Goal: Task Accomplishment & Management: Use online tool/utility

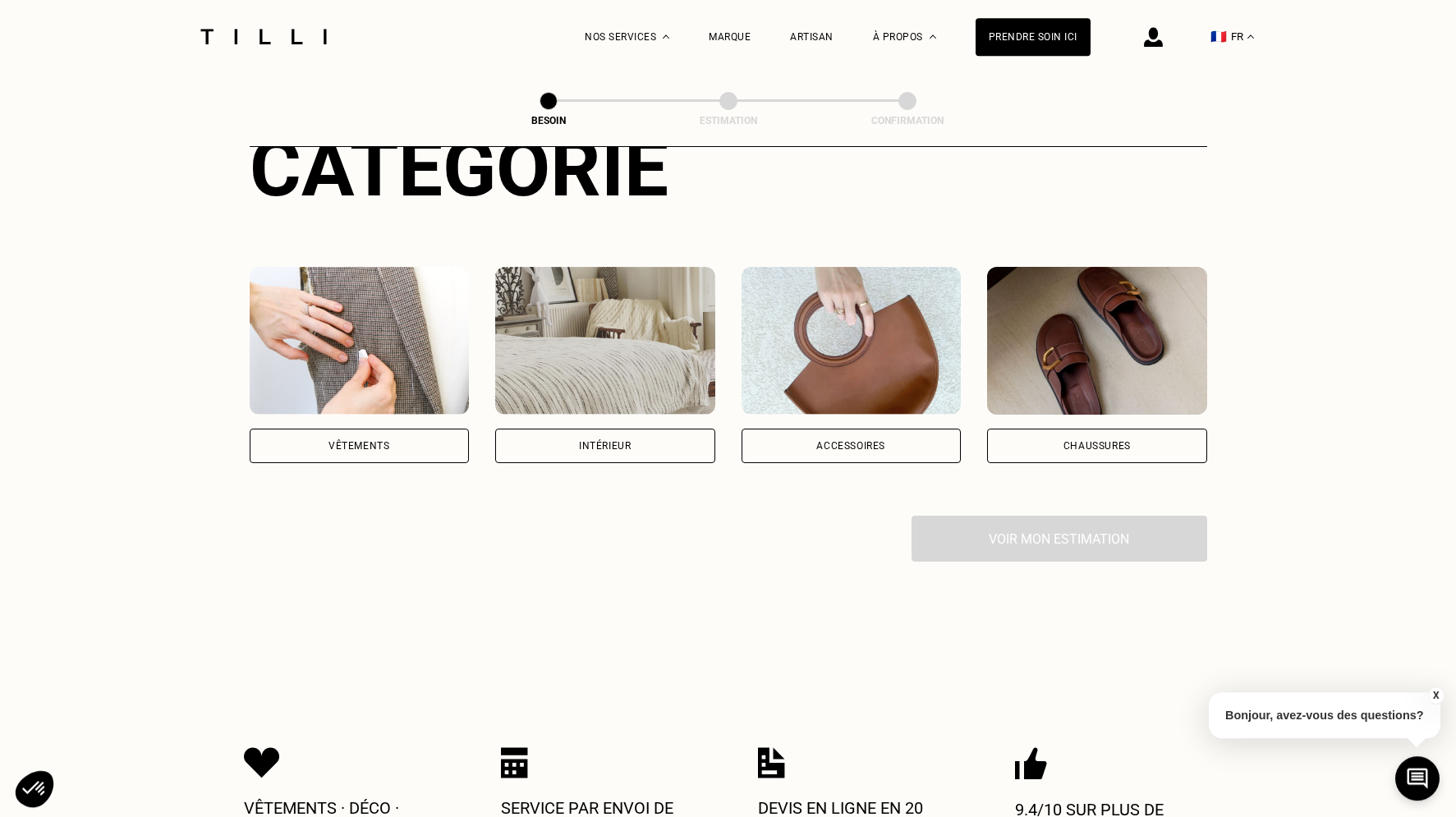
scroll to position [223, 0]
click at [586, 441] on div "Intérieur" at bounding box center [604, 445] width 51 height 10
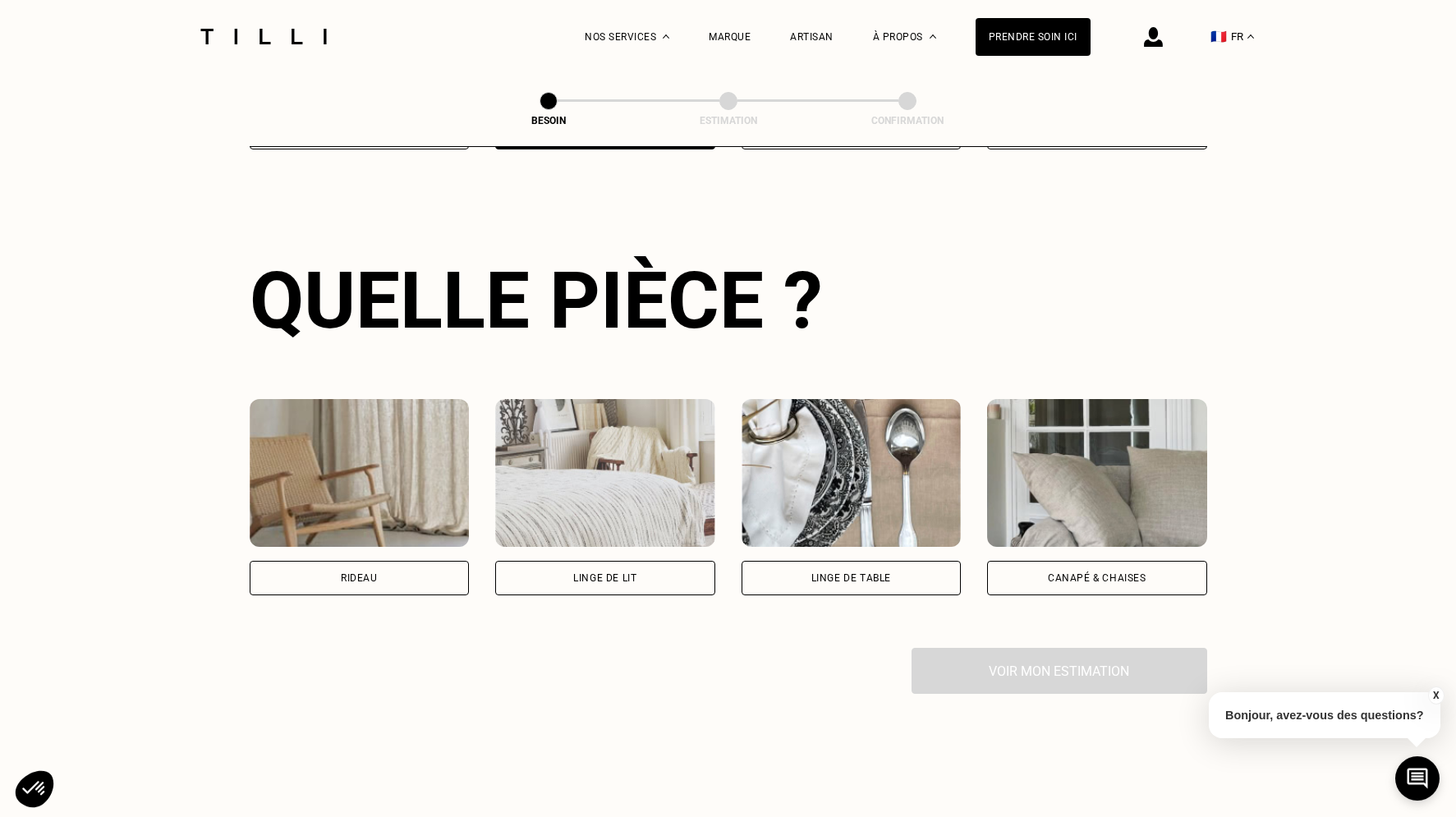
scroll to position [538, 0]
click at [414, 562] on div "Rideau" at bounding box center [359, 577] width 220 height 35
select select "FR"
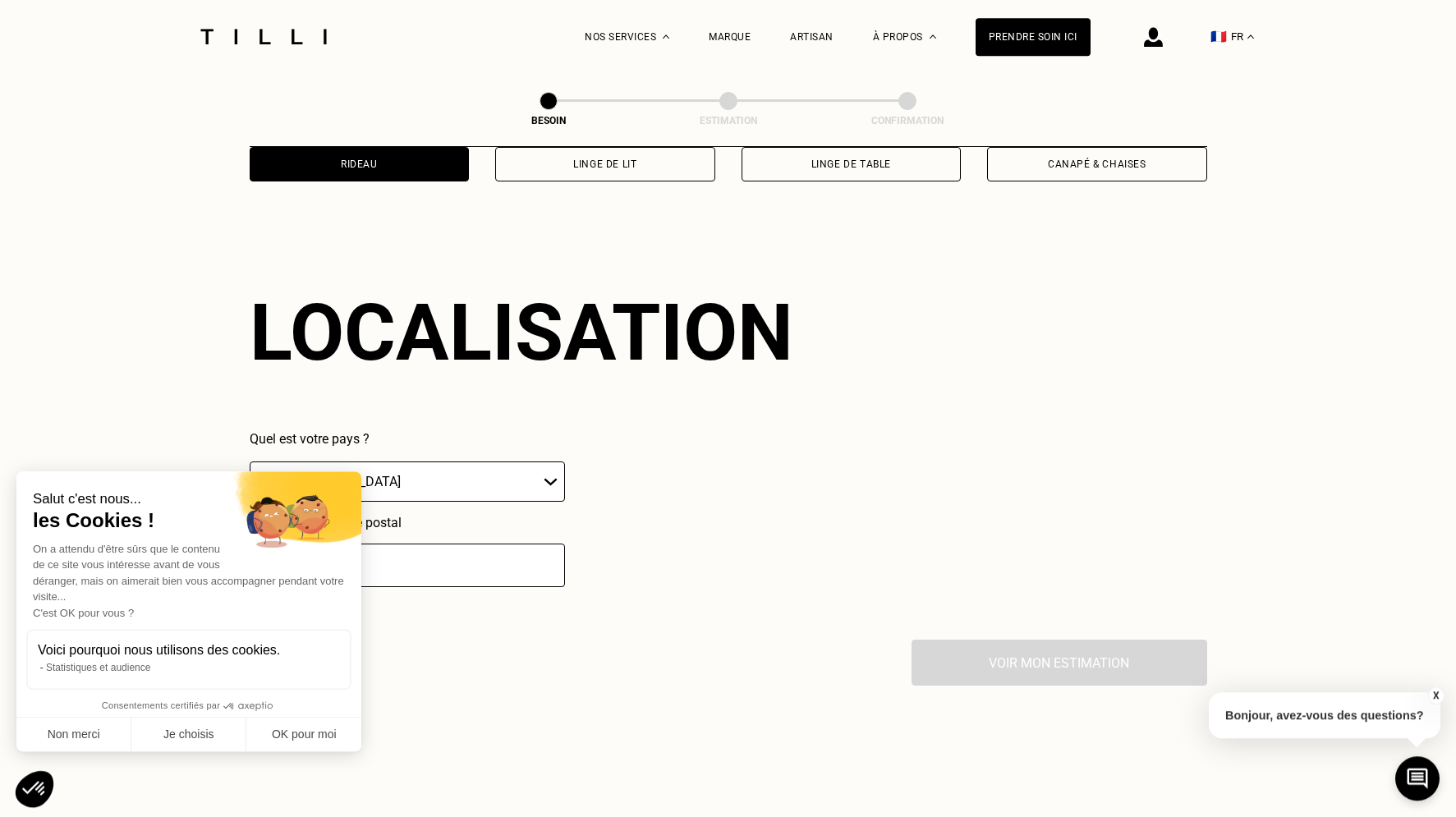
scroll to position [986, 0]
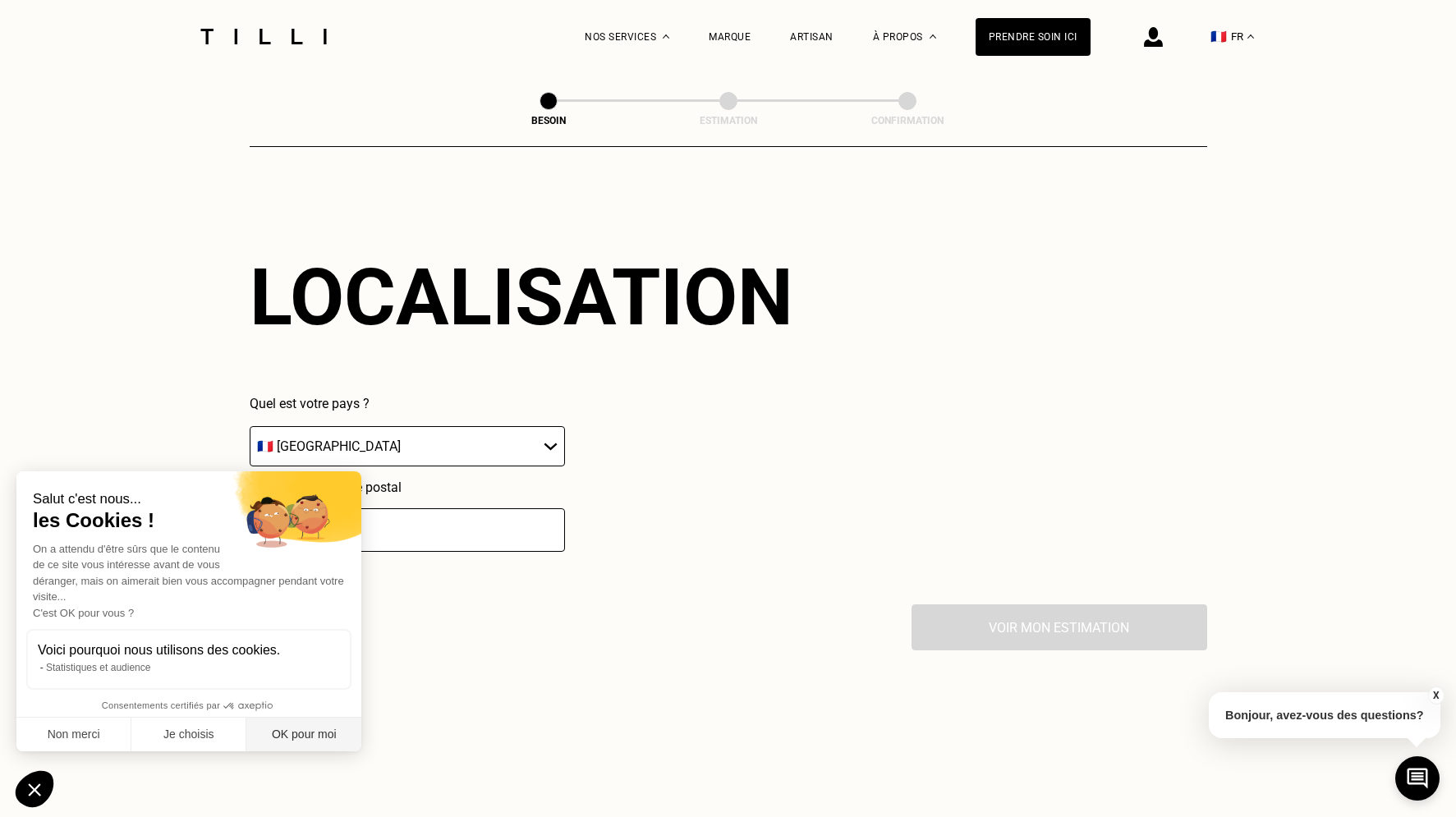
click at [293, 733] on button "OK pour moi" at bounding box center [304, 735] width 115 height 35
checkbox input "true"
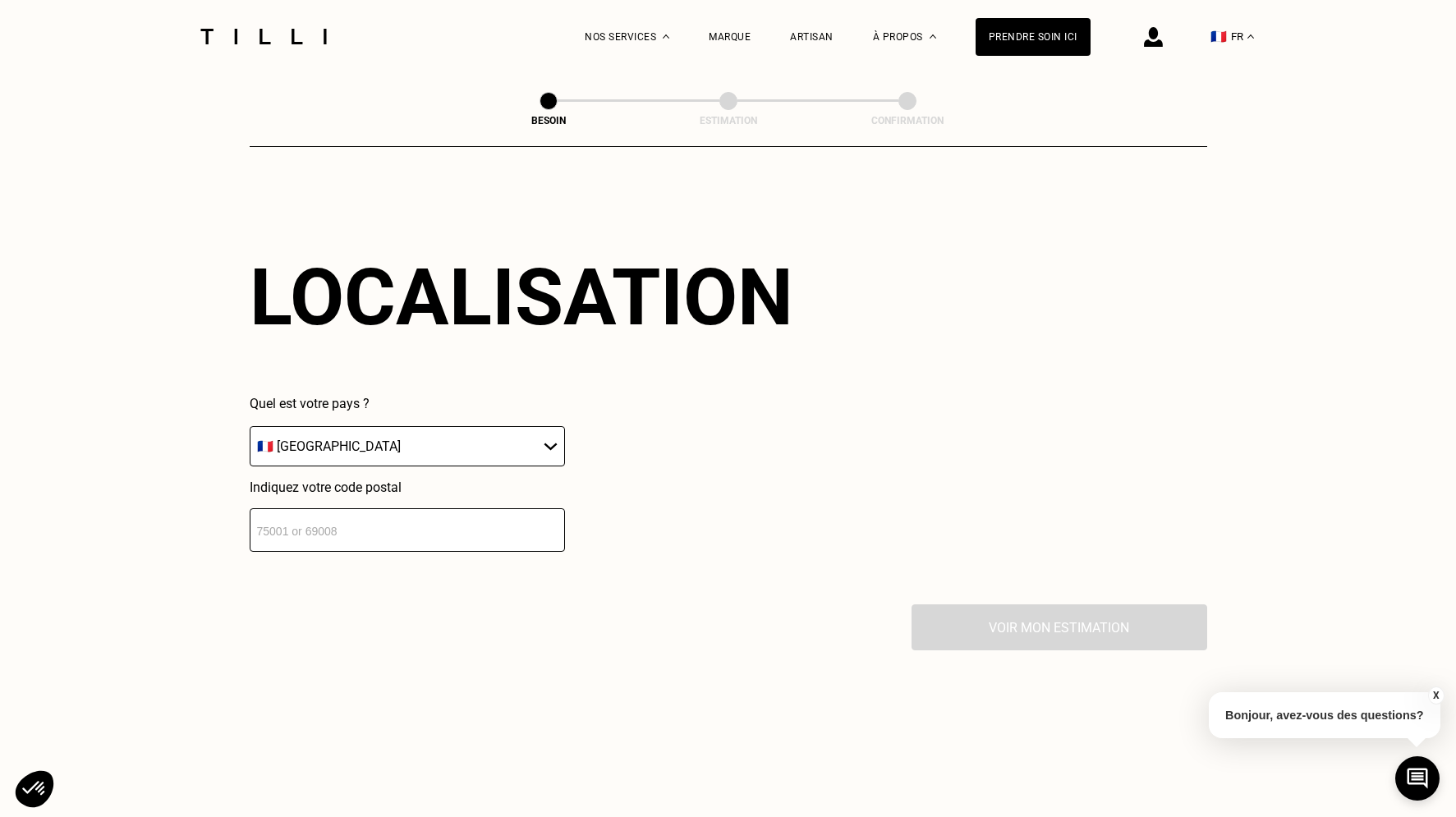
click at [361, 513] on input "number" at bounding box center [406, 530] width 315 height 44
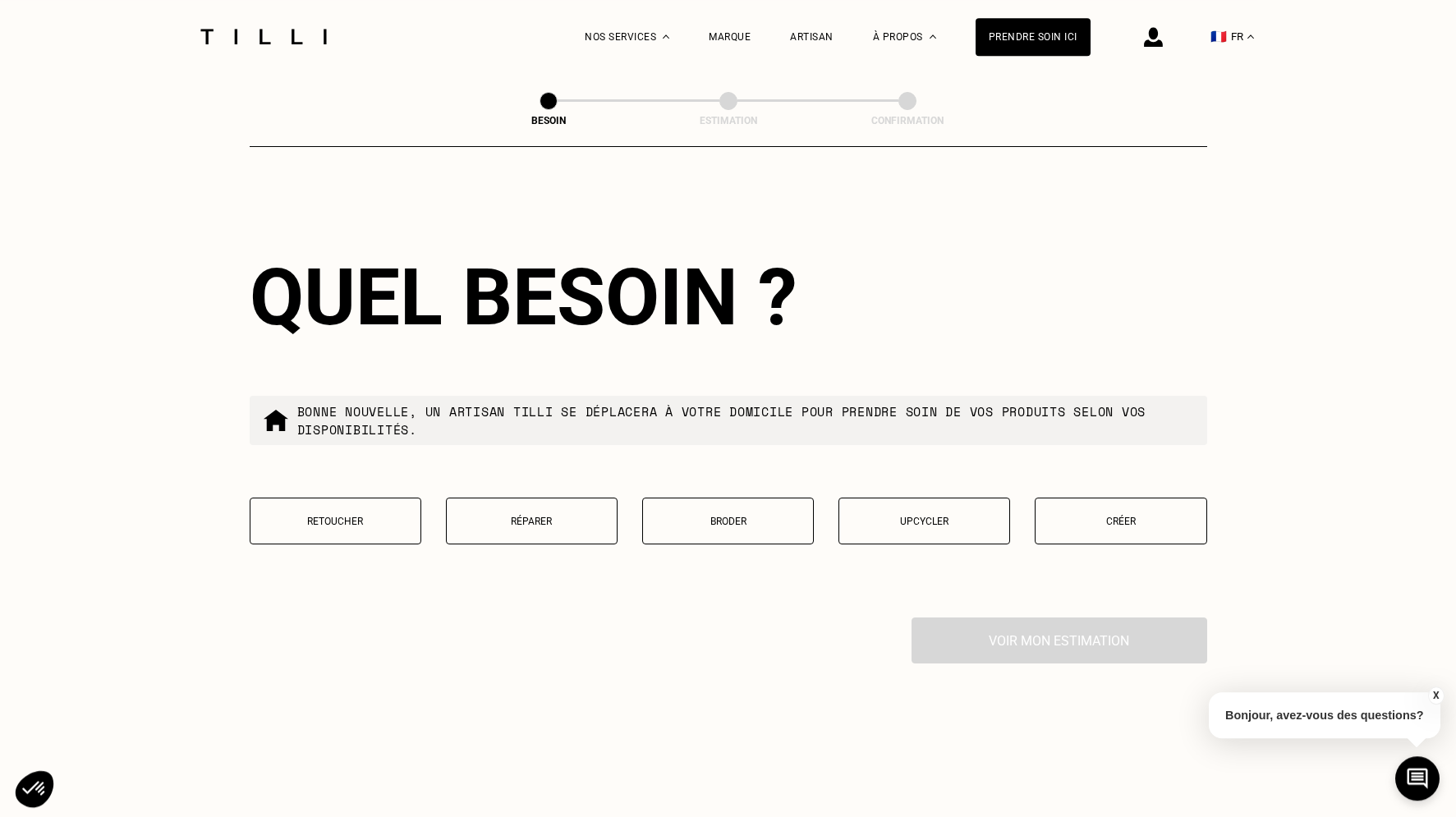
scroll to position [1394, 0]
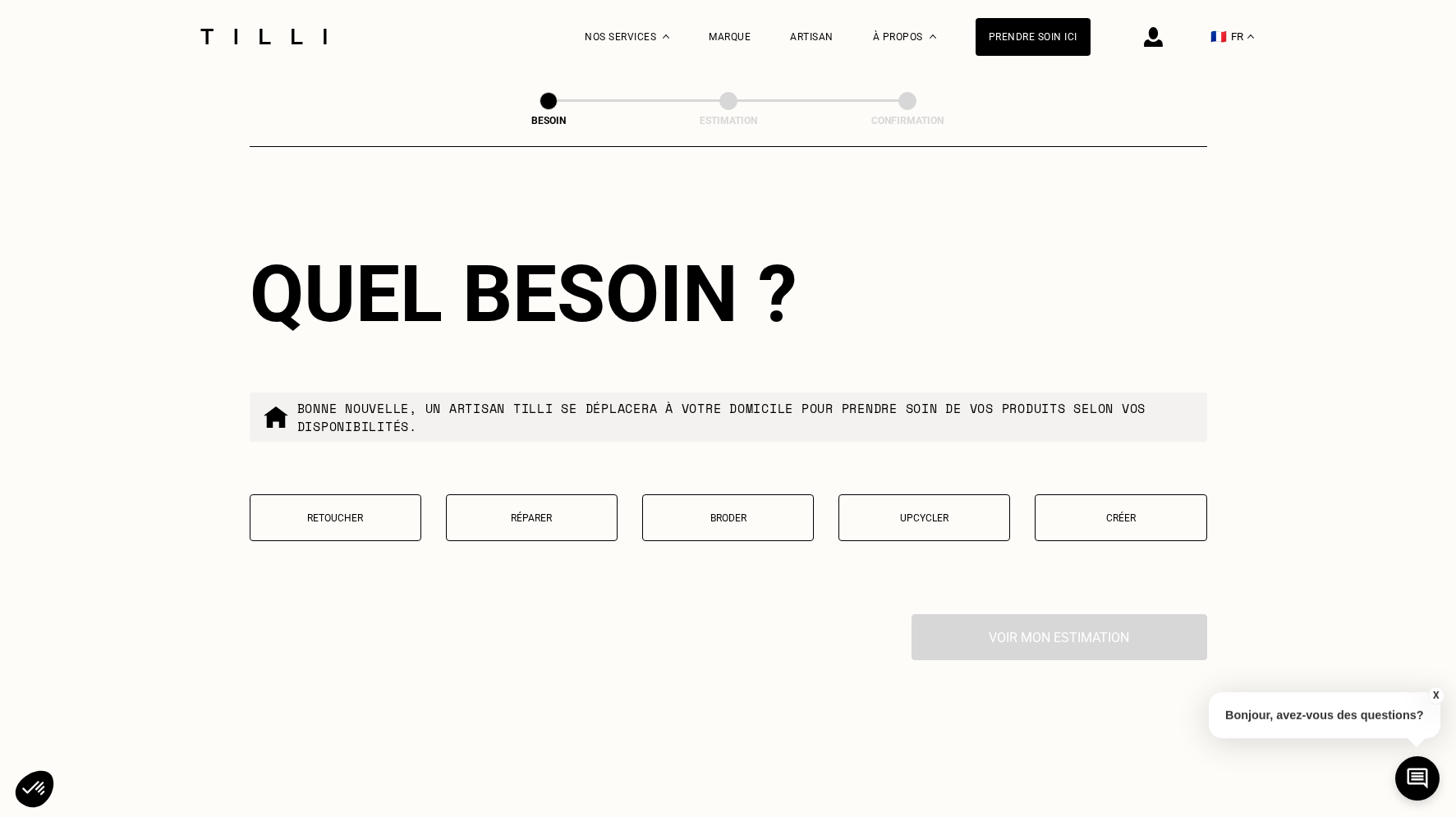
type input "59118"
click at [355, 498] on button "Retoucher" at bounding box center [335, 518] width 172 height 47
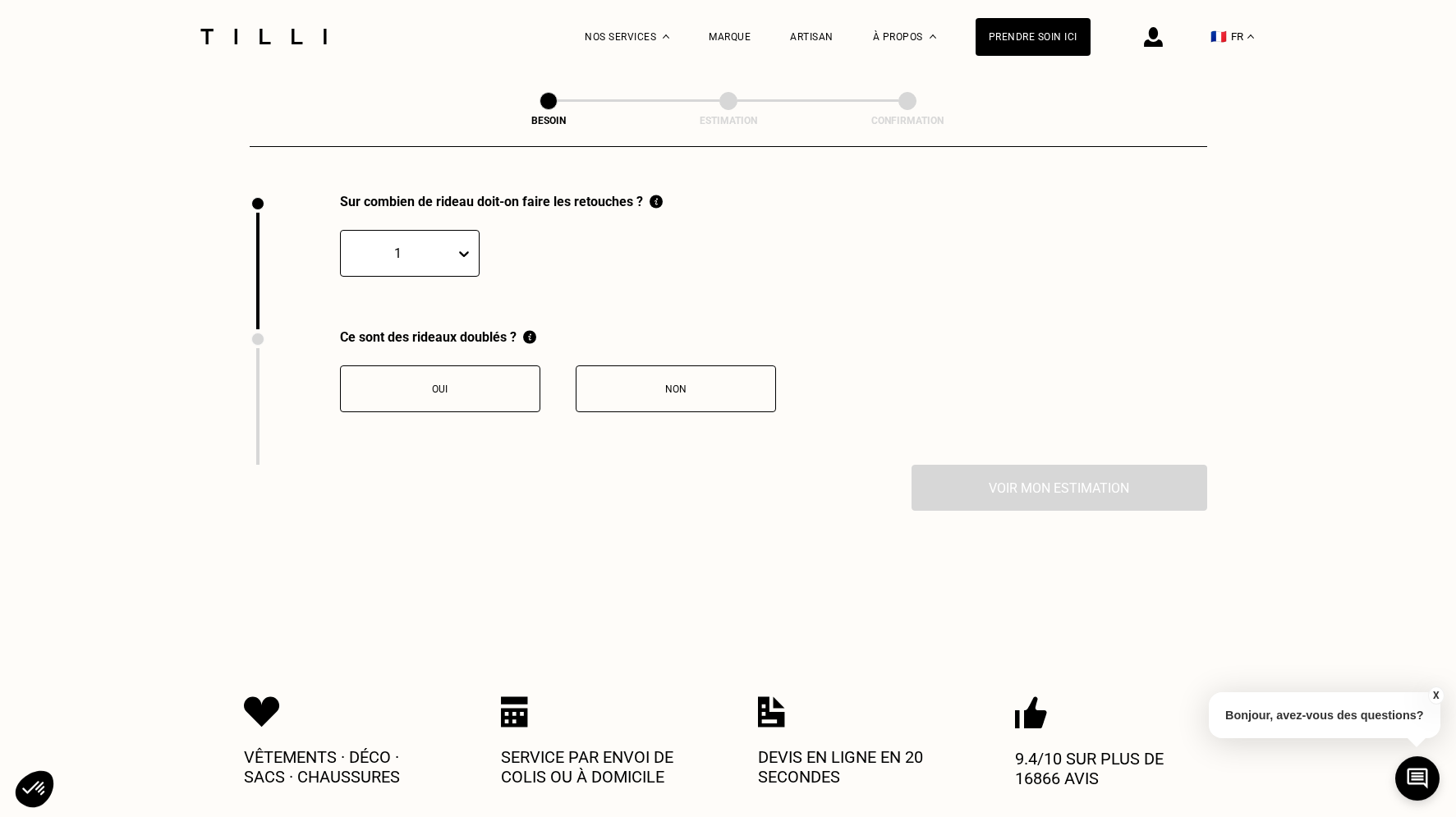
scroll to position [1816, 0]
click at [441, 245] on div at bounding box center [398, 252] width 98 height 18
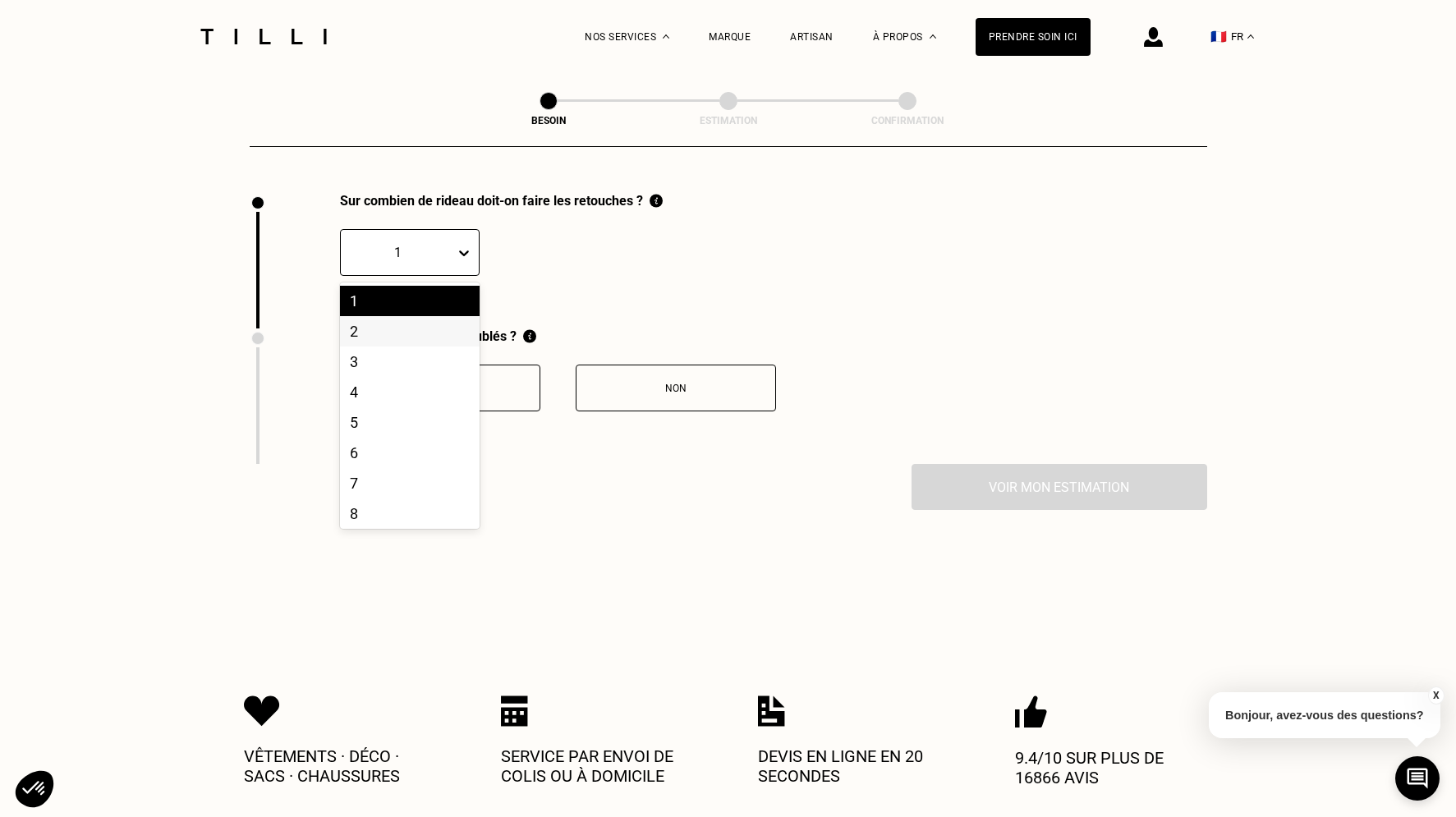
click at [355, 323] on div "2" at bounding box center [409, 331] width 140 height 30
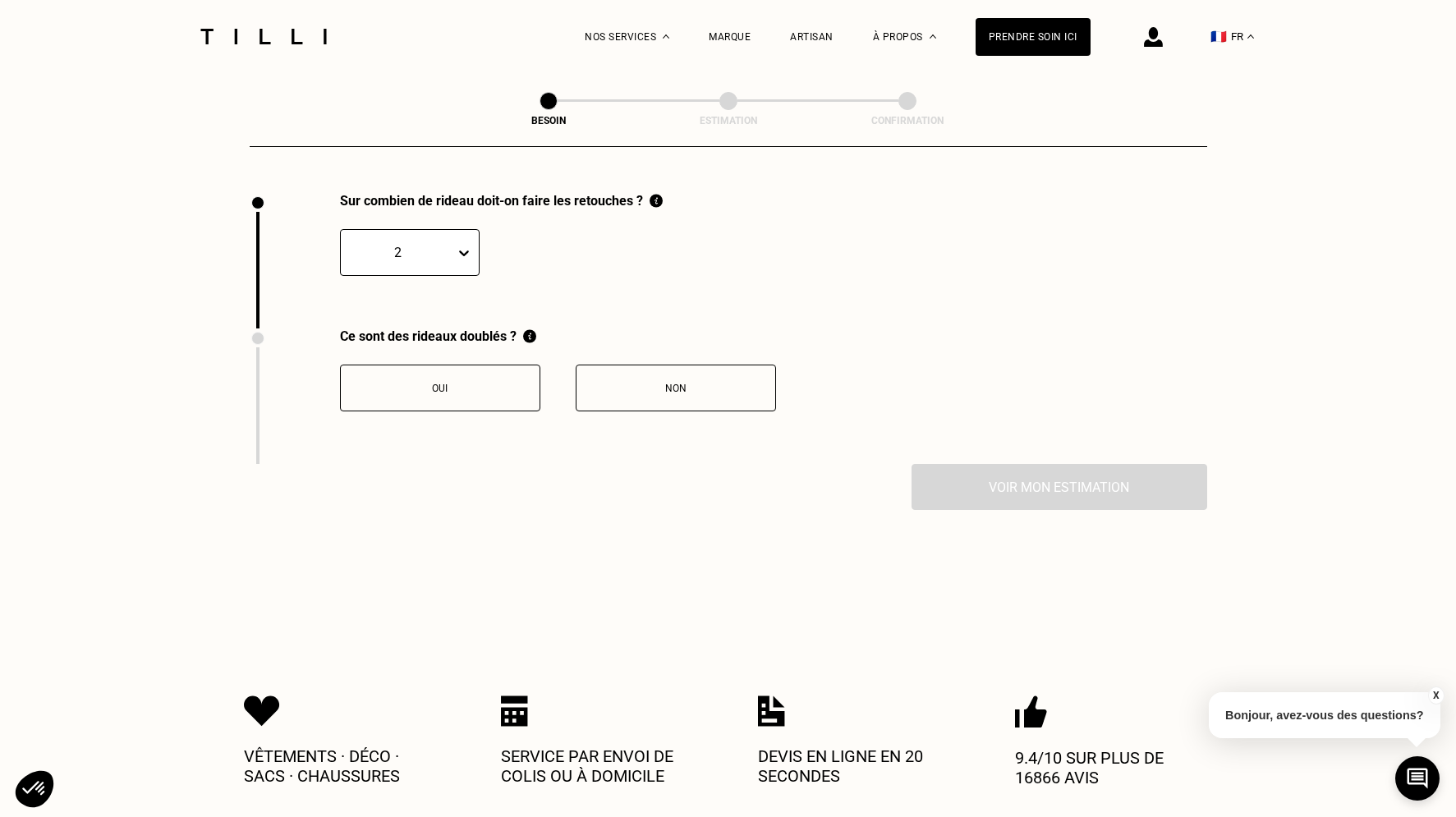
click at [690, 391] on button "Non" at bounding box center [675, 388] width 201 height 47
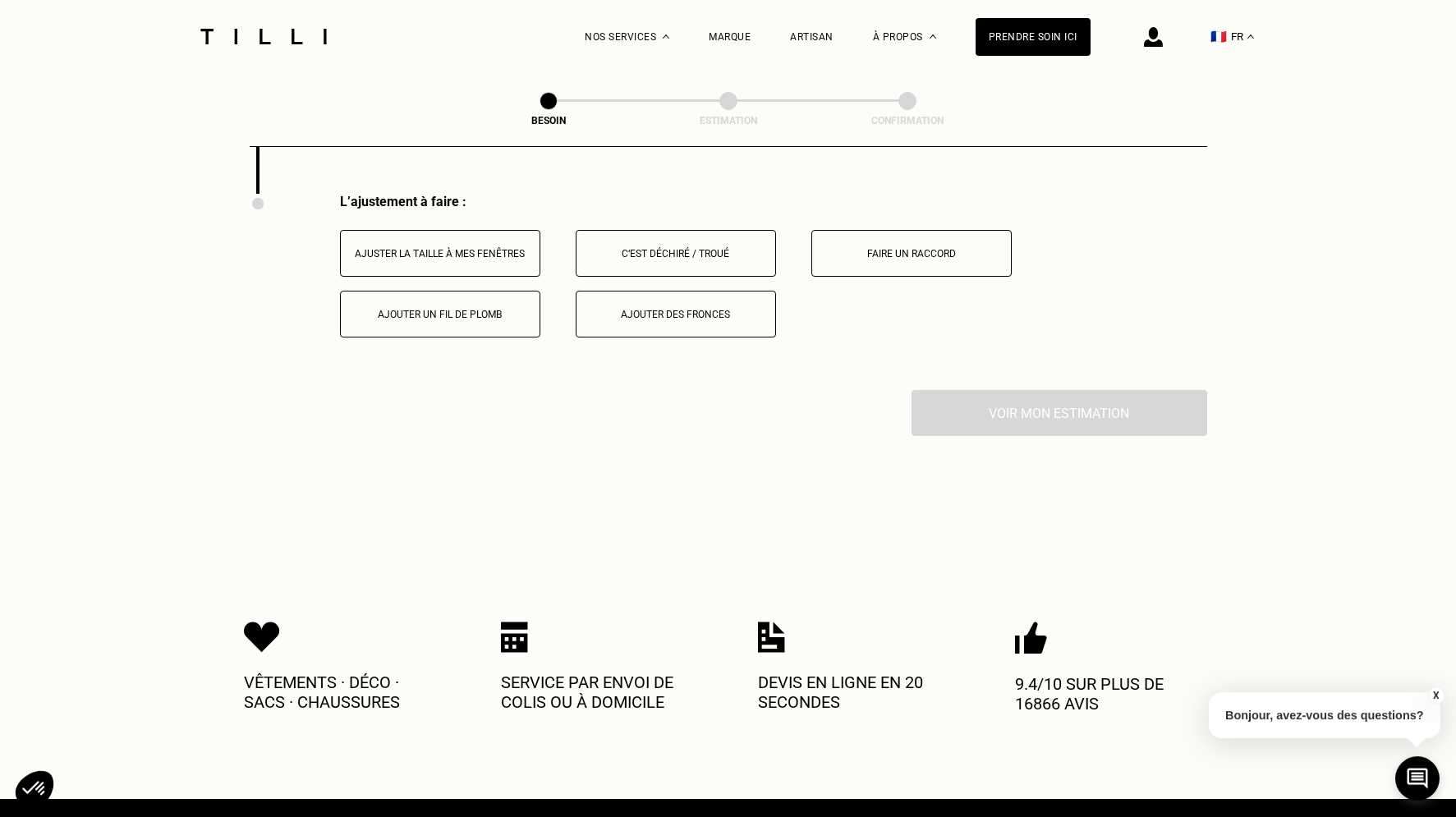
scroll to position [2087, 0]
click at [447, 229] on button "Ajuster la taille à mes fenêtres" at bounding box center [439, 252] width 201 height 47
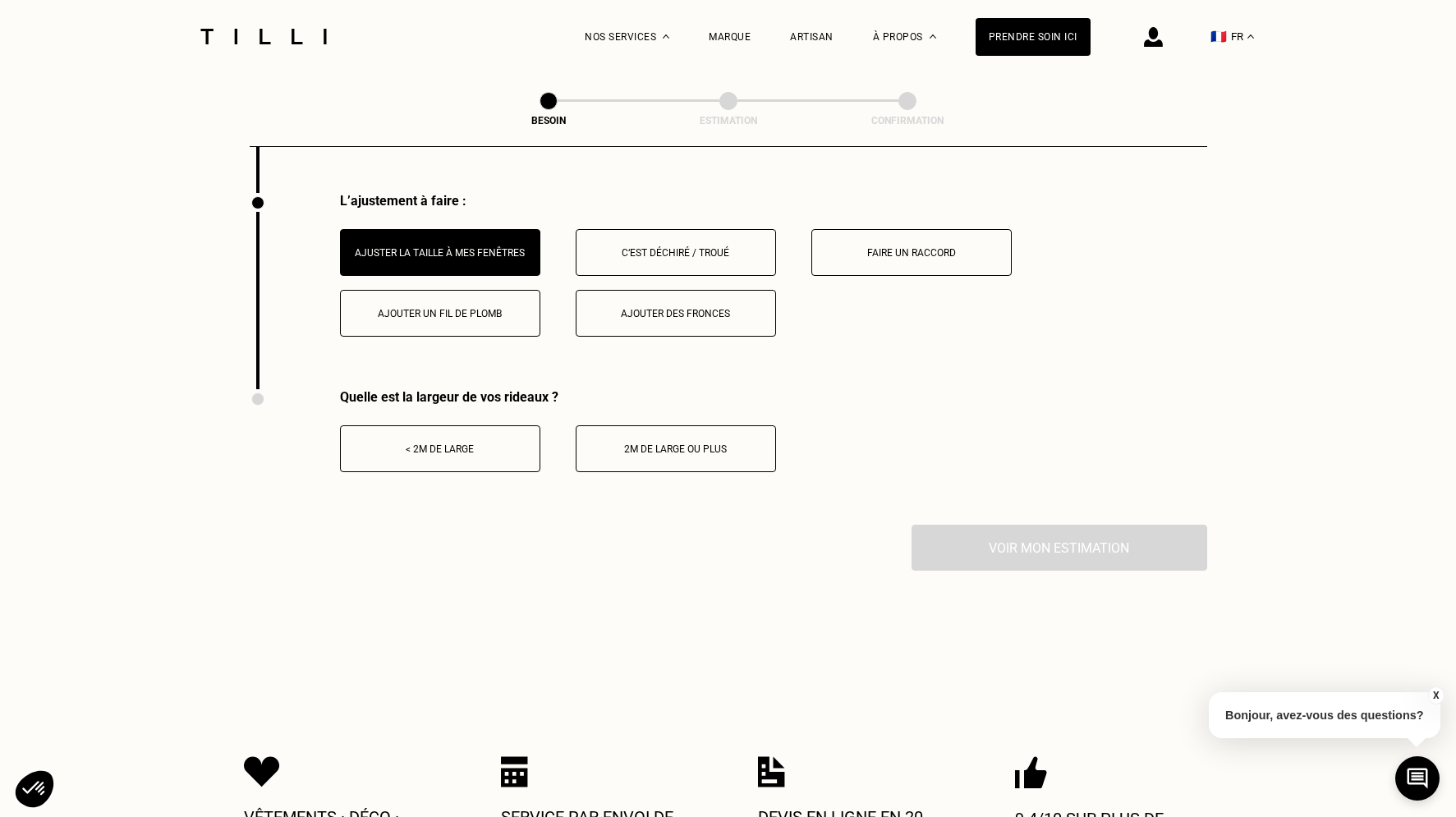
click at [485, 453] on button "< 2m de large" at bounding box center [439, 448] width 201 height 47
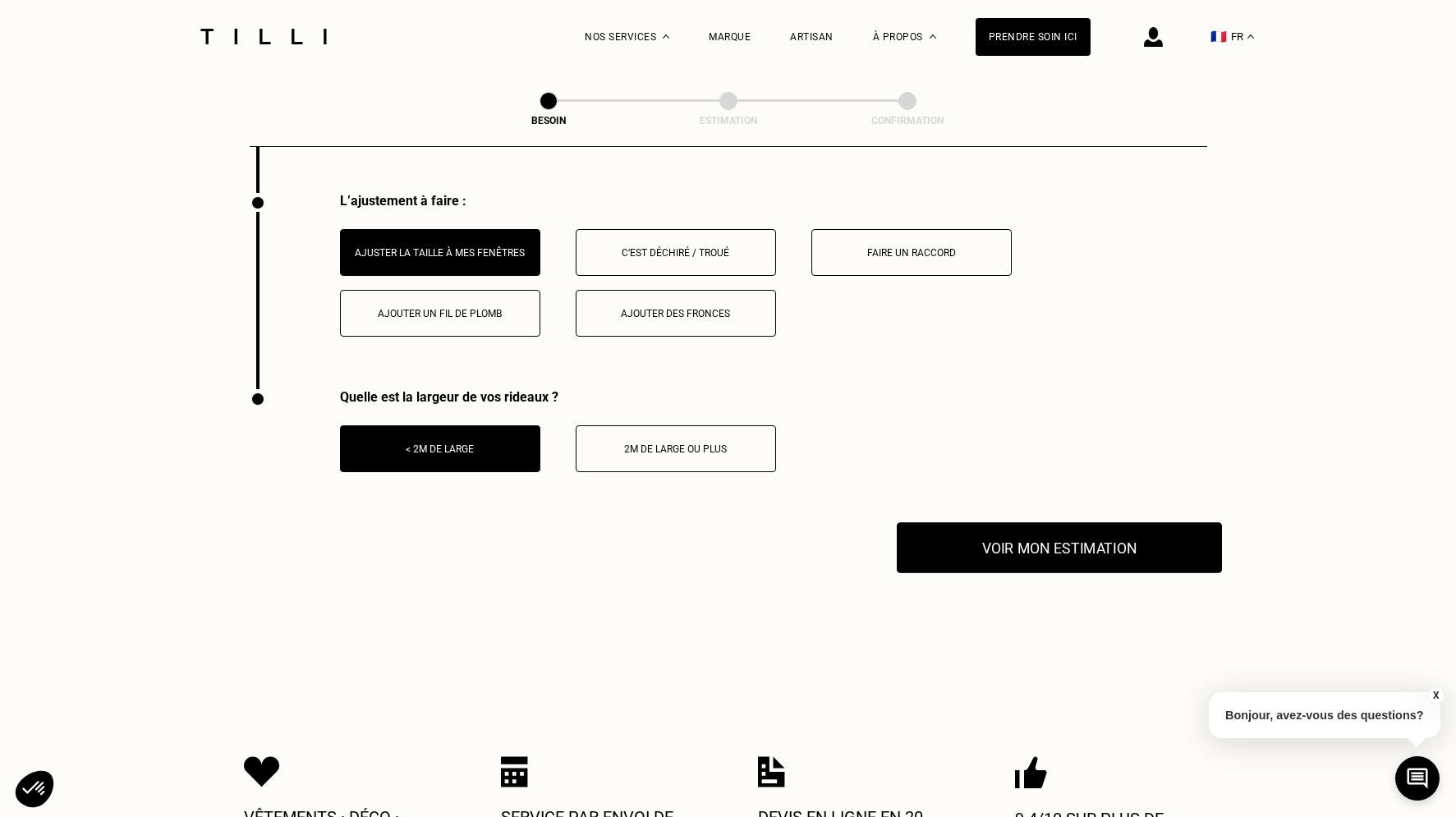
click at [971, 526] on button "Voir mon estimation" at bounding box center [1058, 547] width 325 height 50
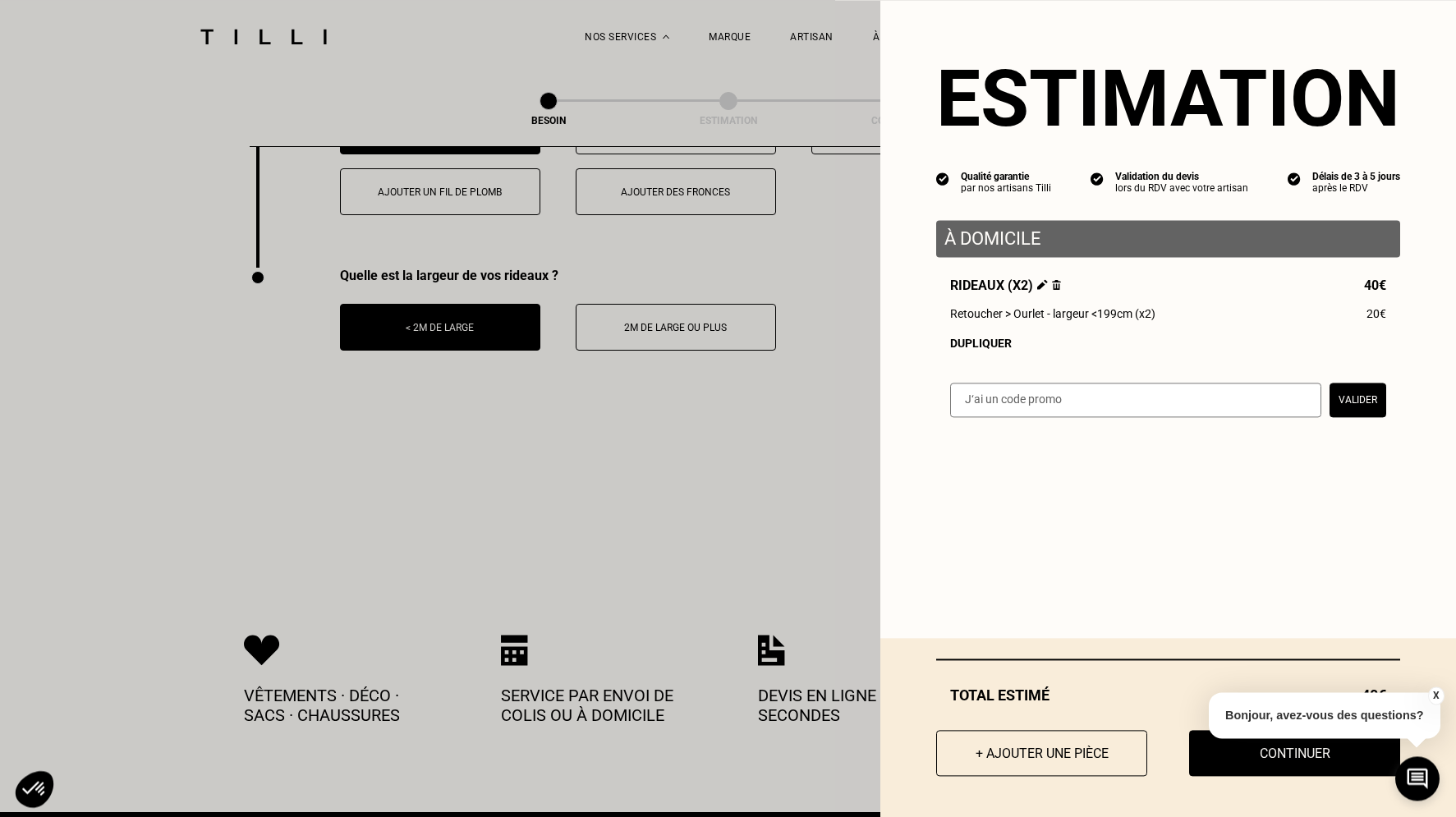
scroll to position [2310, 0]
